Goal: Information Seeking & Learning: Learn about a topic

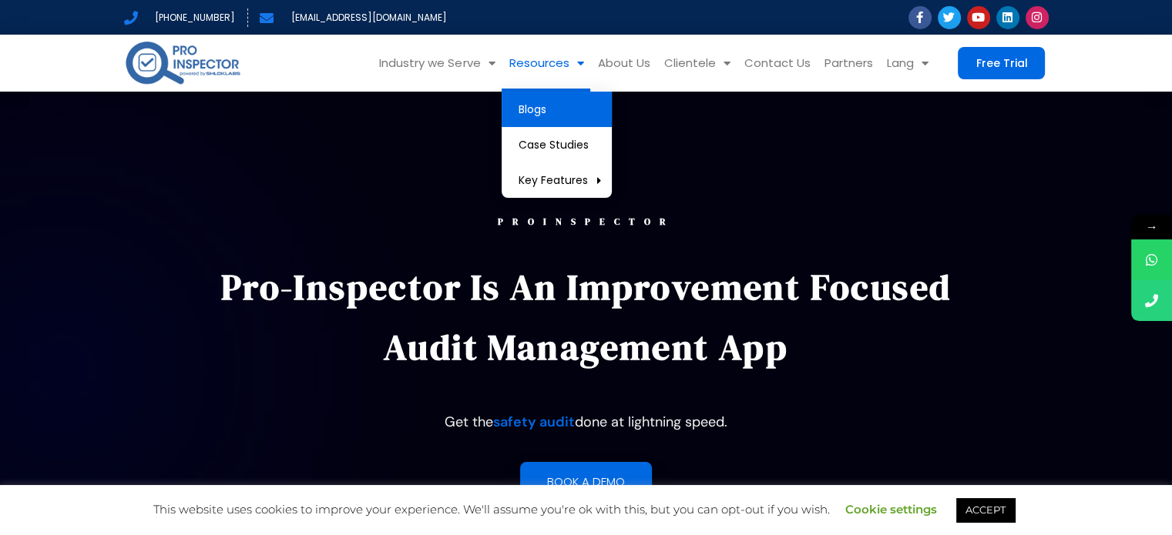
click at [554, 109] on link "Blogs" at bounding box center [557, 109] width 110 height 35
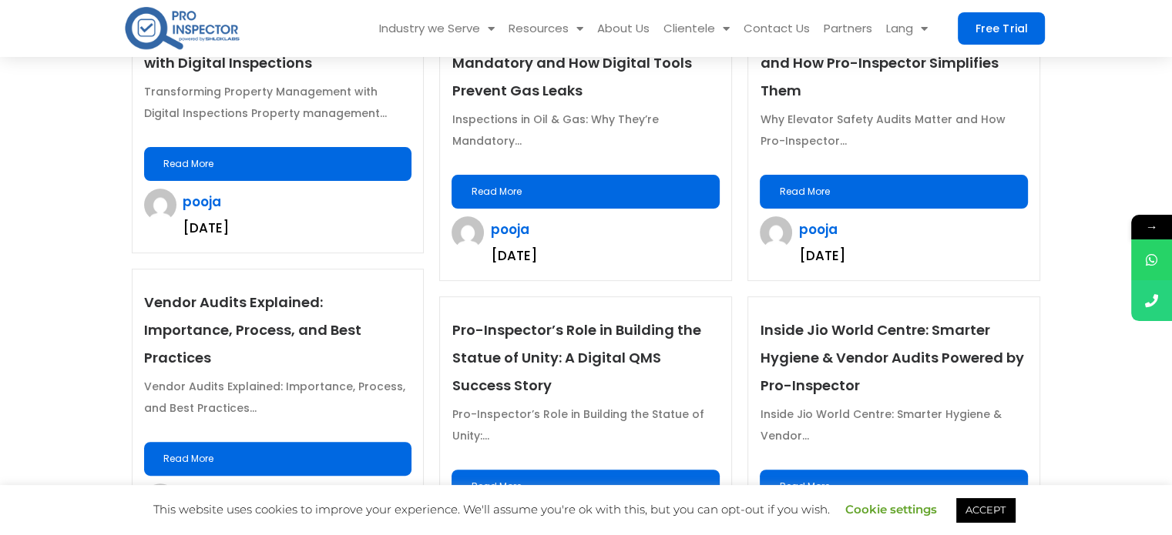
scroll to position [693, 0]
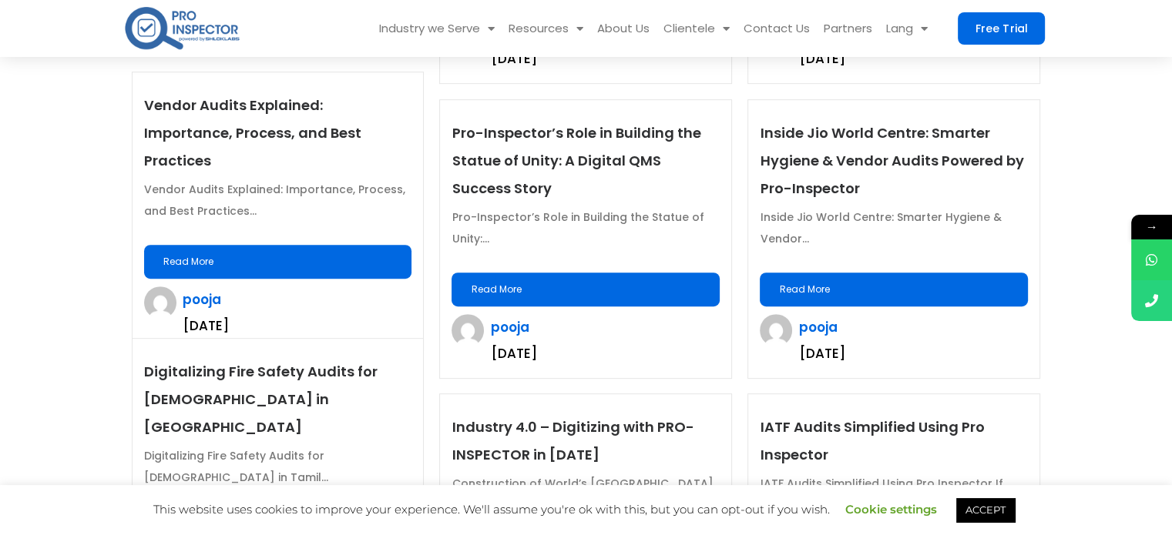
click at [881, 269] on div "Inside Jio World Centre: Smarter Hygiene & Vendor... Read More" at bounding box center [894, 256] width 268 height 100
click at [884, 285] on link "Read More" at bounding box center [894, 290] width 268 height 34
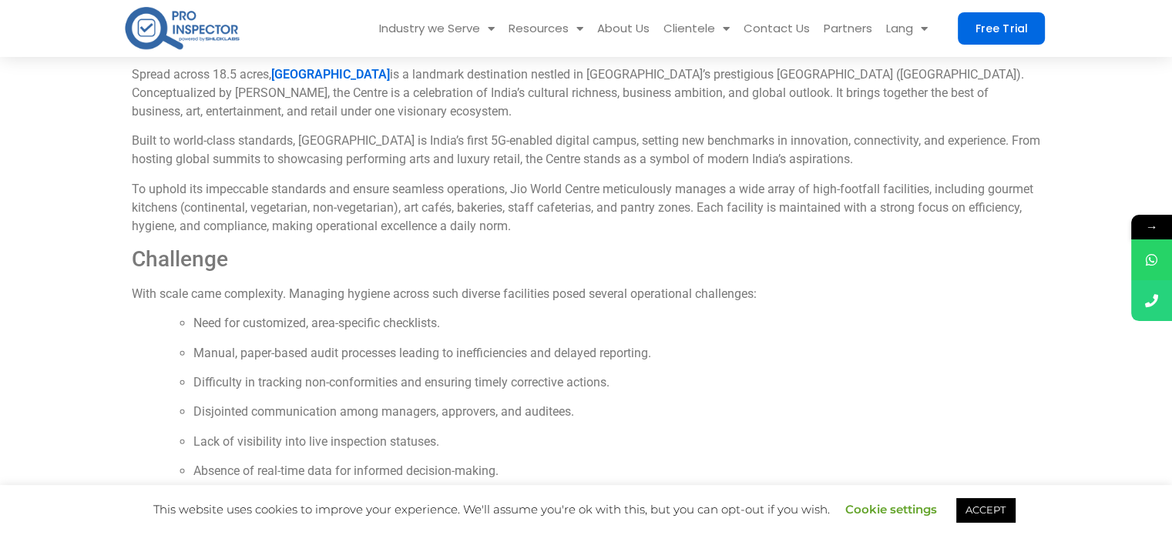
scroll to position [539, 0]
